Goal: Find specific page/section: Find specific page/section

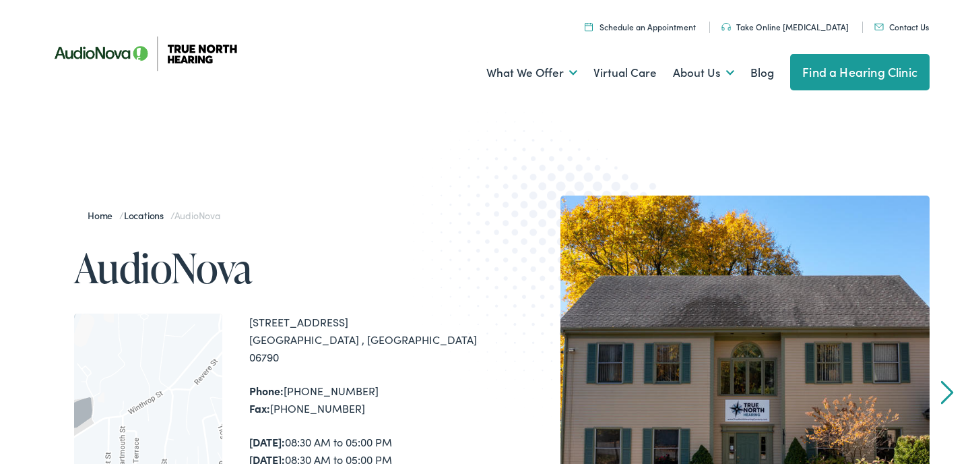
click at [815, 81] on link "Find a Hearing Clinic" at bounding box center [859, 72] width 139 height 36
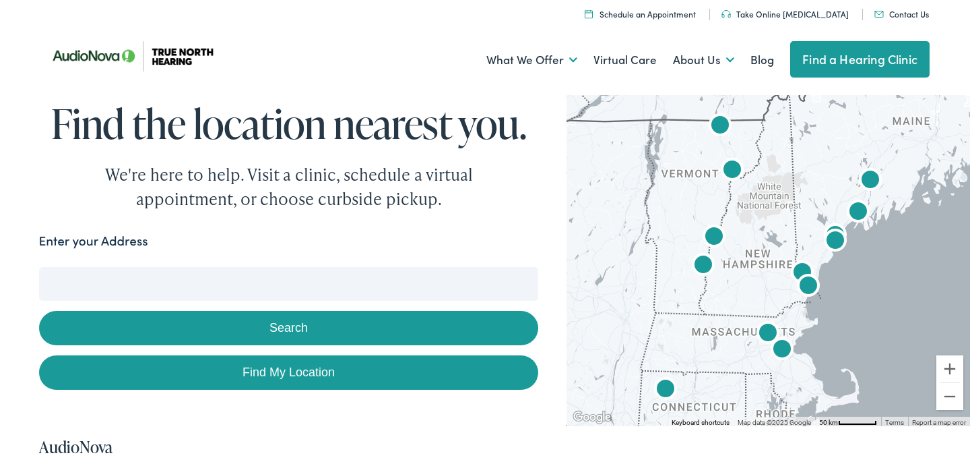
click at [413, 288] on input "Enter your Address" at bounding box center [289, 284] width 500 height 34
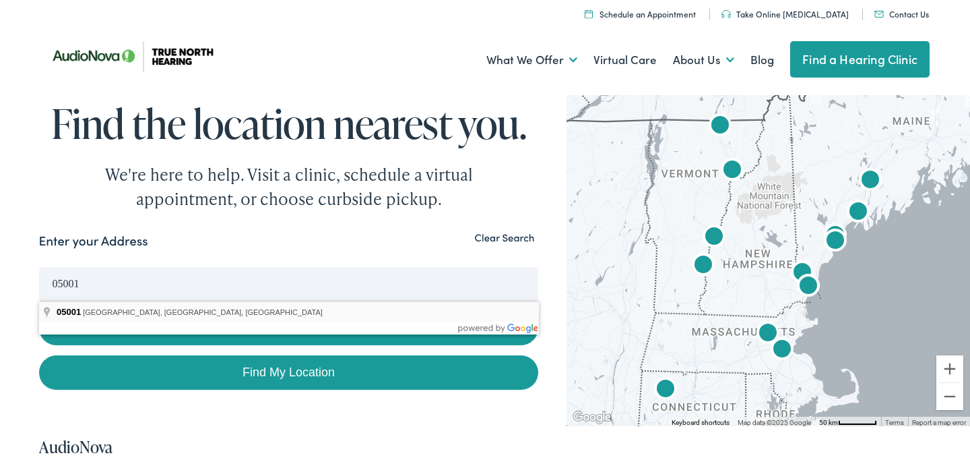
type input "White River Junction, VT 05001, USA"
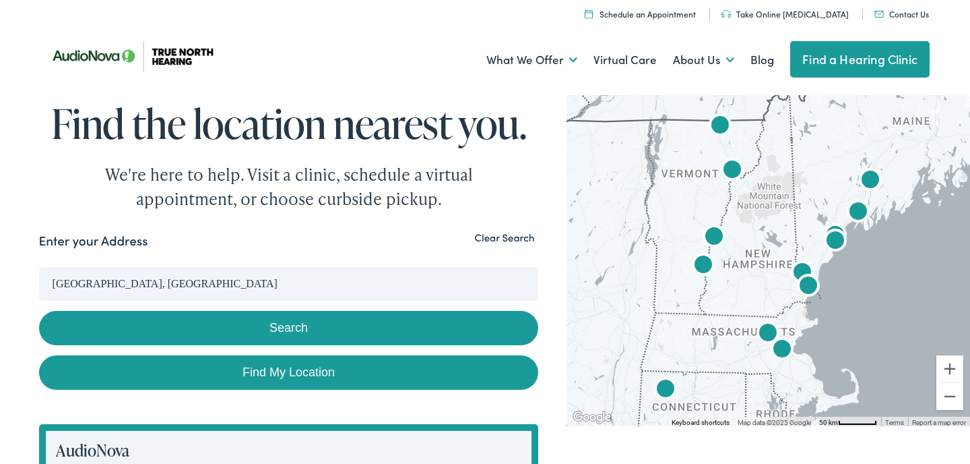
click at [389, 325] on button "Search" at bounding box center [289, 328] width 500 height 34
click at [300, 330] on button "Search" at bounding box center [289, 328] width 500 height 34
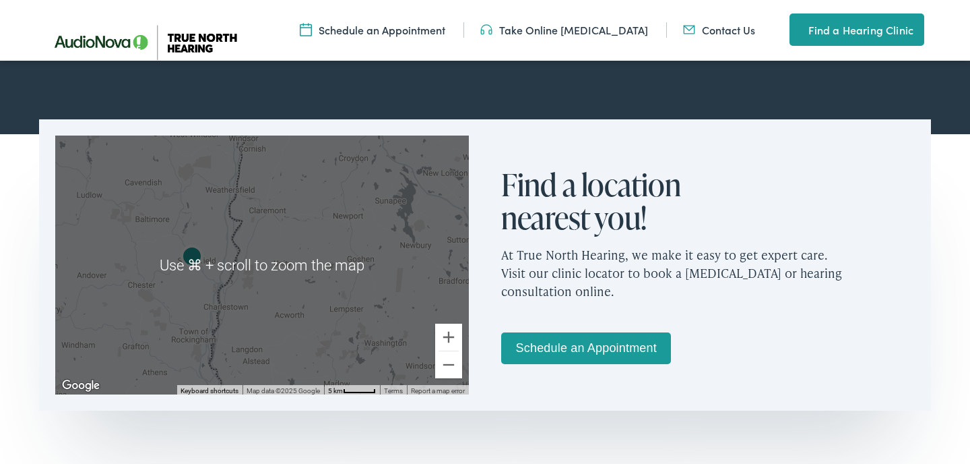
scroll to position [767, 0]
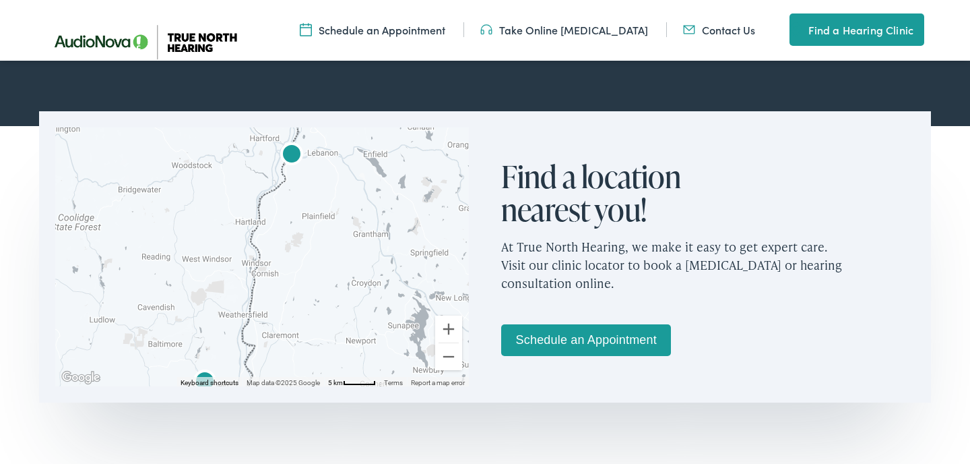
drag, startPoint x: 256, startPoint y: 315, endPoint x: 265, endPoint y: 454, distance: 139.8
click at [266, 454] on section "← Move left → Move right ↑ Move up ↓ Move down + Zoom in - Zoom out Home Jump l…" at bounding box center [485, 317] width 970 height 386
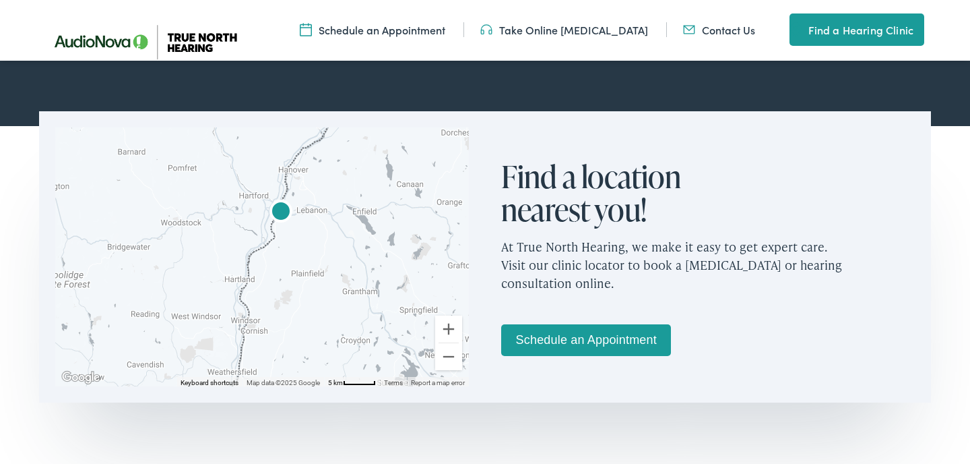
drag, startPoint x: 308, startPoint y: 290, endPoint x: 298, endPoint y: 339, distance: 49.4
click at [298, 340] on div at bounding box center [262, 256] width 414 height 259
click at [277, 212] on img "True North Hearing by AudioNova" at bounding box center [279, 210] width 32 height 32
